Goal: Check status

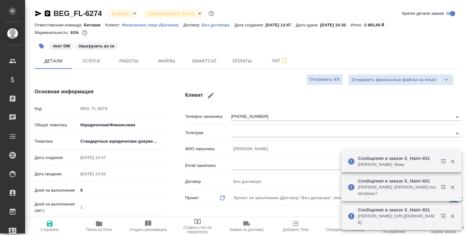
select select "RU"
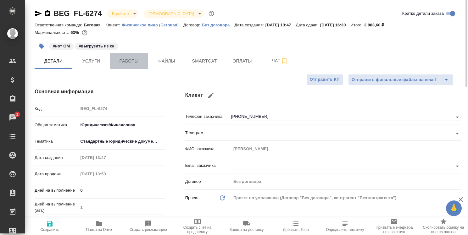
click at [125, 62] on span "Работы" at bounding box center [129, 61] width 30 height 8
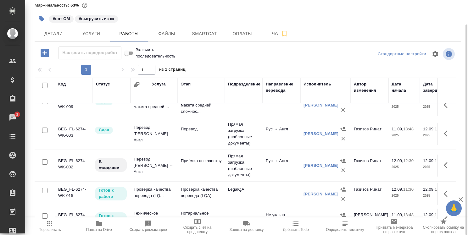
scroll to position [60, 0]
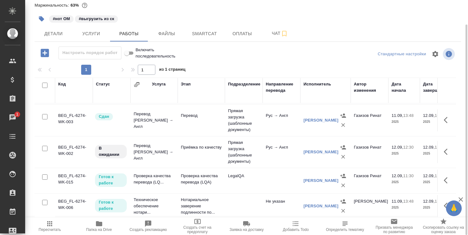
click at [440, 173] on button "button" at bounding box center [447, 180] width 15 height 15
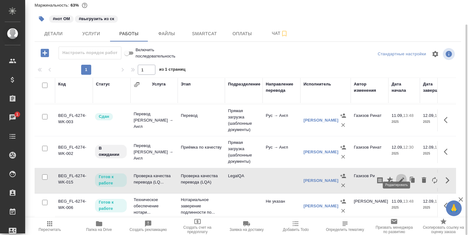
click at [397, 177] on icon "button" at bounding box center [401, 181] width 8 height 8
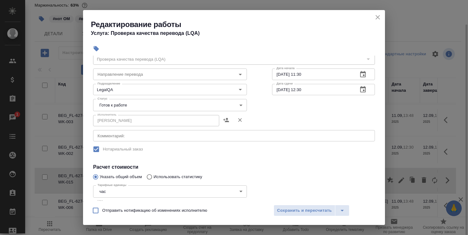
scroll to position [0, 0]
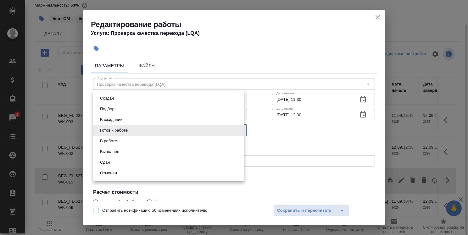
click at [195, 128] on body "🙏 .cls-1 fill:#fff; AWATERA [PERSON_NAME] Спецификации Заказы 1 Чаты Todo Проек…" at bounding box center [234, 117] width 468 height 235
click at [189, 162] on li "Сдан" at bounding box center [168, 162] width 151 height 11
type input "closed"
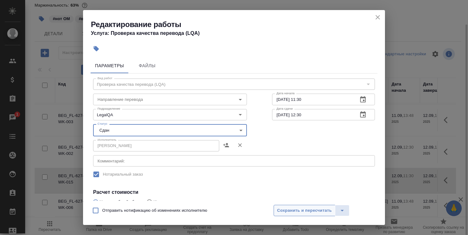
click at [311, 210] on span "Сохранить и пересчитать" at bounding box center [304, 210] width 55 height 7
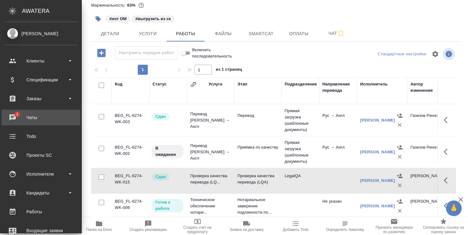
click at [10, 118] on div "Чаты" at bounding box center [41, 117] width 72 height 9
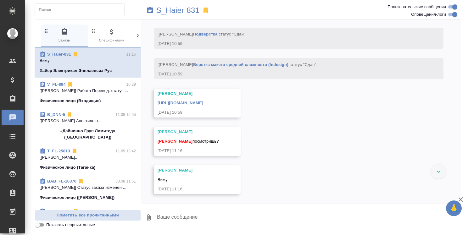
scroll to position [10007, 0]
